Goal: Information Seeking & Learning: Understand process/instructions

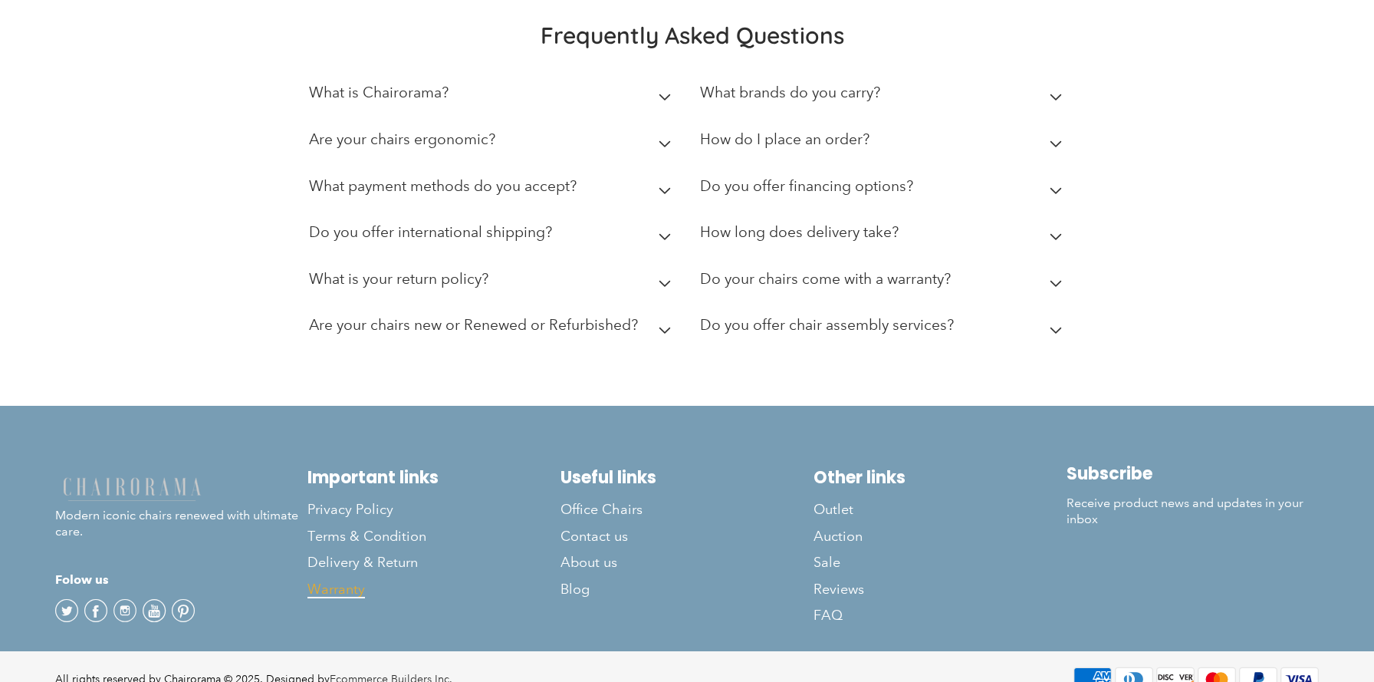
click at [335, 581] on span "Warranty" at bounding box center [337, 590] width 58 height 18
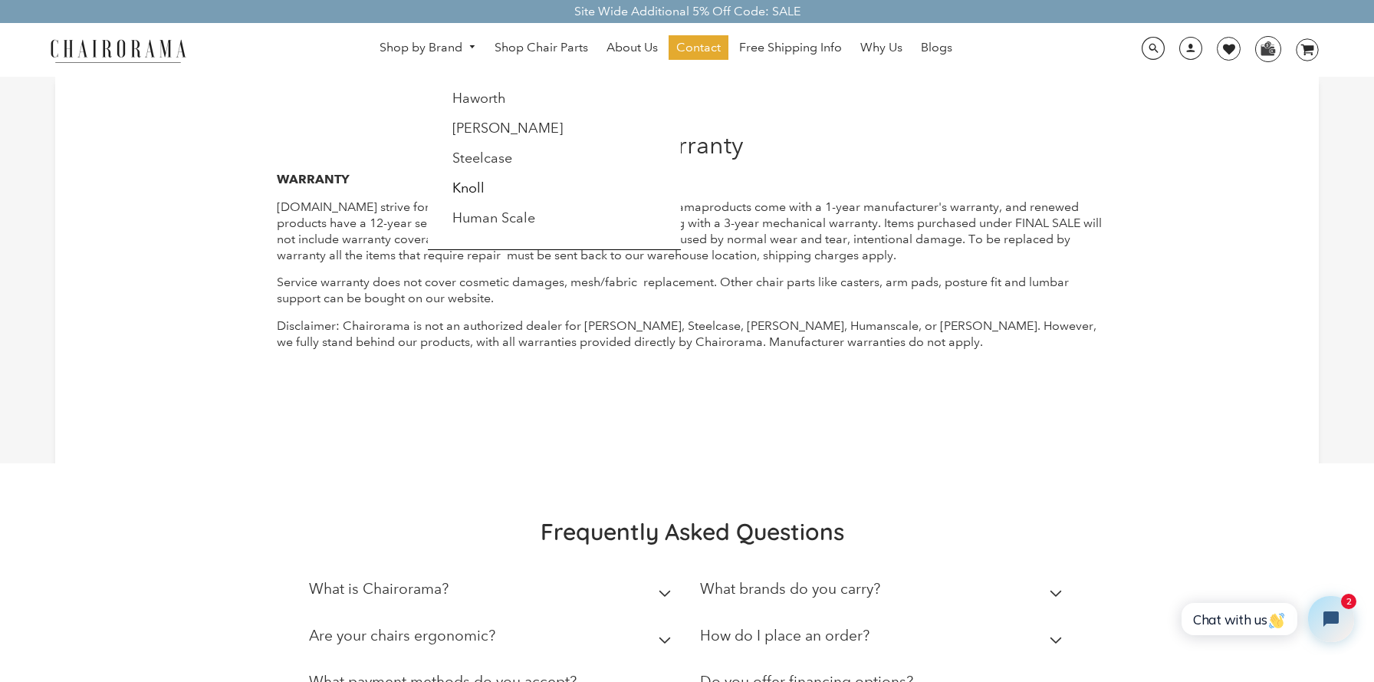
click at [508, 239] on div "[PERSON_NAME] [PERSON_NAME] Steelcase [PERSON_NAME] Human Scale" at bounding box center [554, 163] width 253 height 173
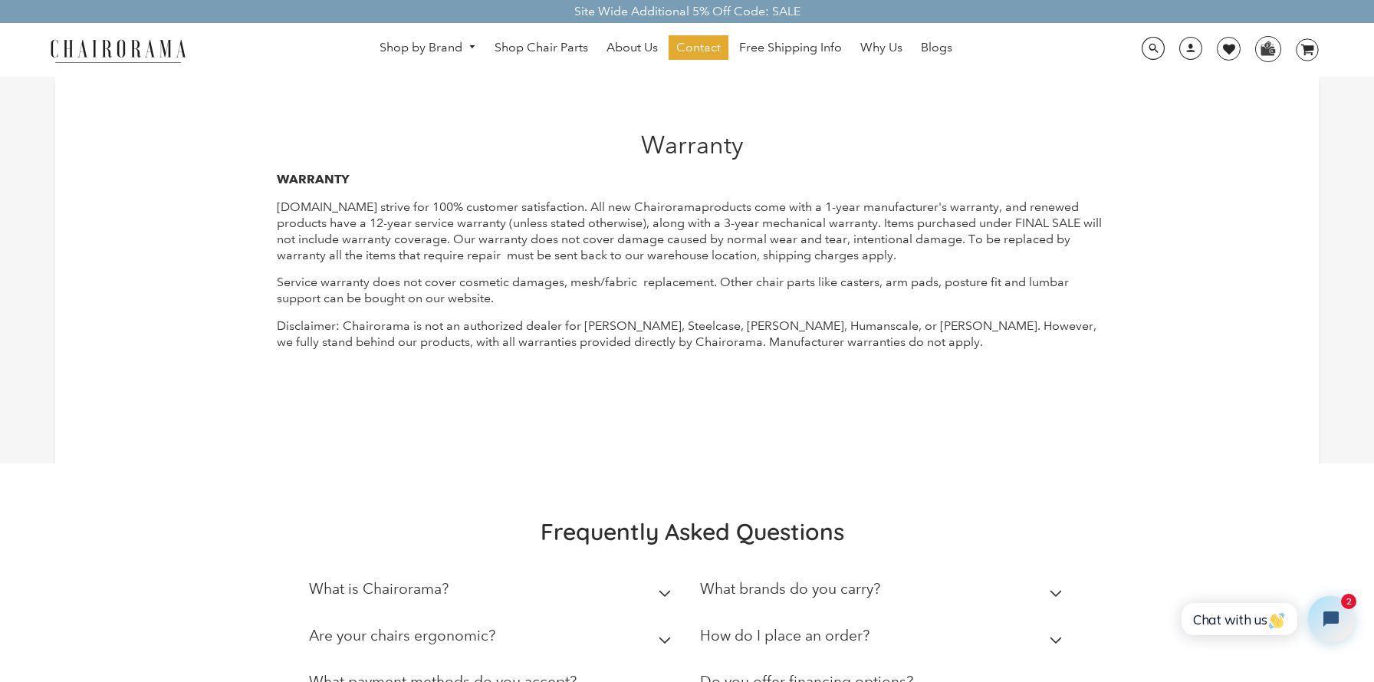
click at [472, 317] on div "WARRANTY [DOMAIN_NAME] strive for 100% customer satisfaction. All new C hairora…" at bounding box center [692, 285] width 831 height 226
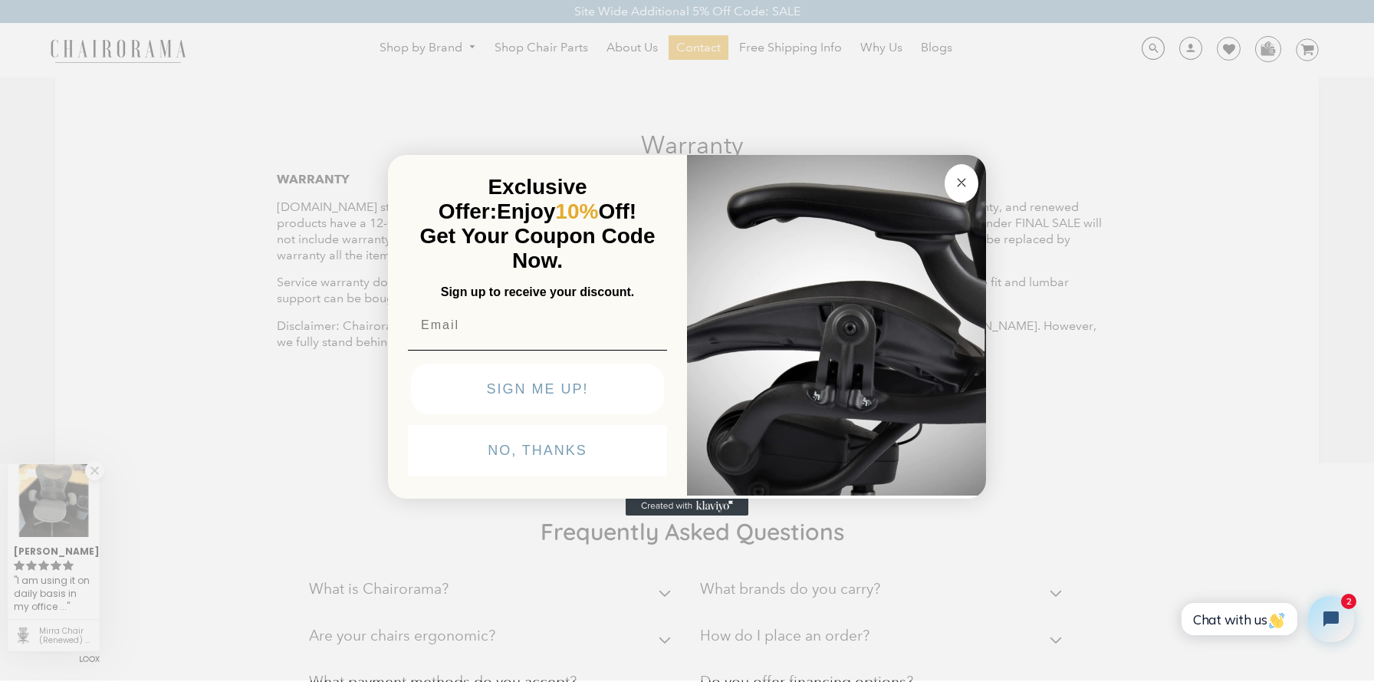
click at [956, 179] on circle "Close dialog" at bounding box center [962, 182] width 18 height 18
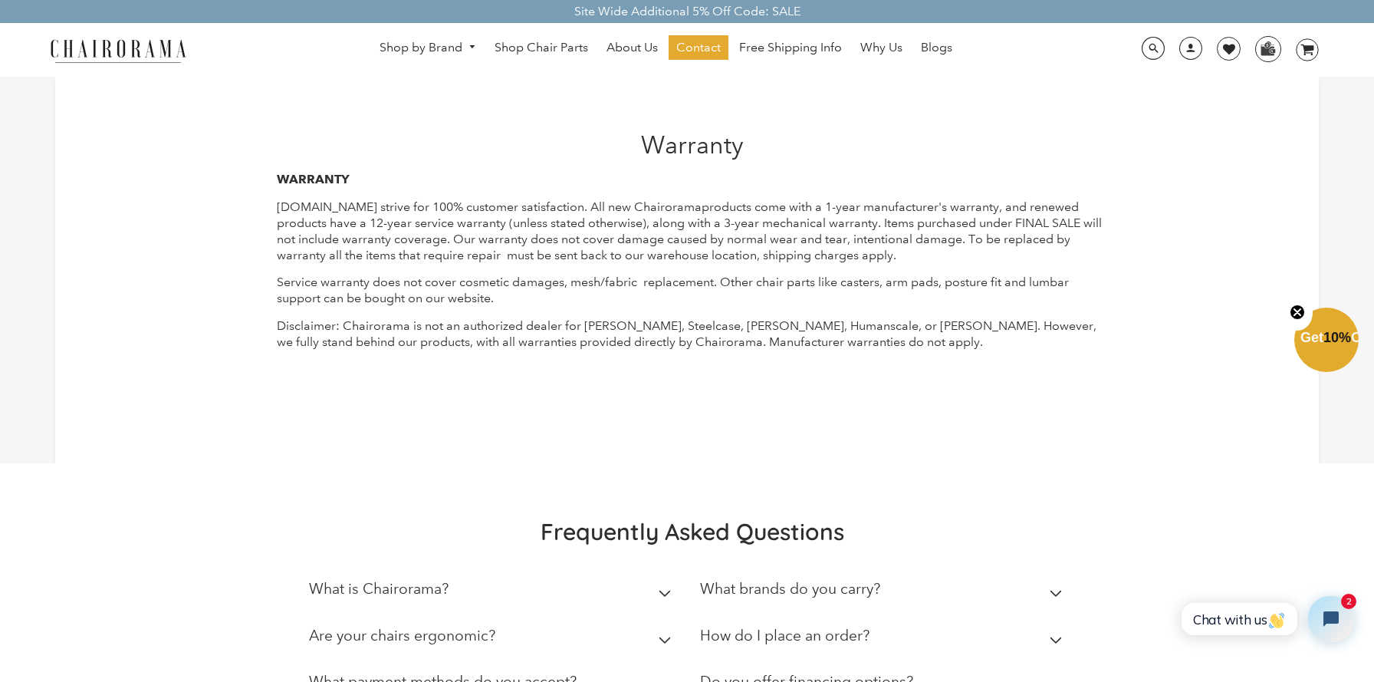
click at [709, 255] on p "[DOMAIN_NAME] strive for 100% customer satisfaction. All new C hairorama produc…" at bounding box center [692, 231] width 831 height 64
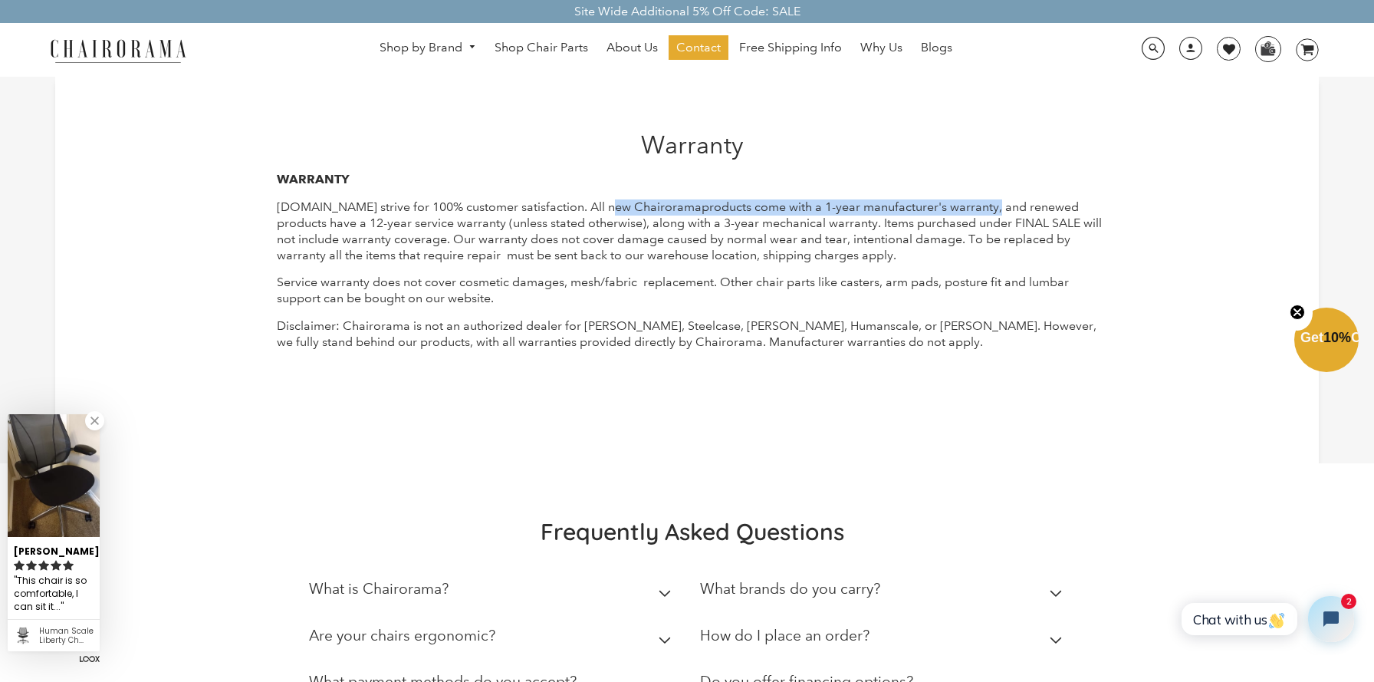
copy span "All new C hairorama products come with a 1-year manufacturer's warranty"
drag, startPoint x: 614, startPoint y: 209, endPoint x: 1022, endPoint y: 209, distance: 408.8
click at [1022, 209] on span "[DOMAIN_NAME] strive for 100% customer satisfaction. All new C hairorama produc…" at bounding box center [678, 214] width 802 height 31
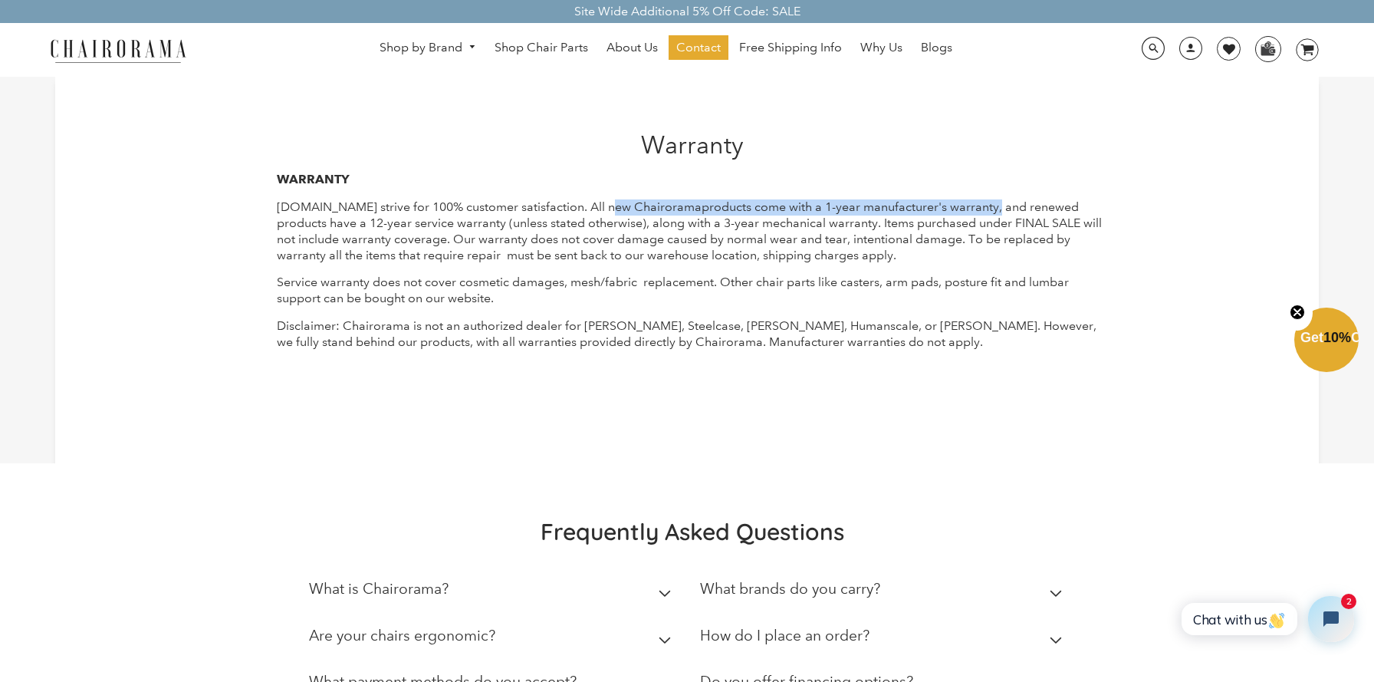
click at [407, 287] on p "Service warranty does not cover cosmetic damages, mesh/fabric replacement. Othe…" at bounding box center [692, 291] width 831 height 32
